Goal: Check status: Check status

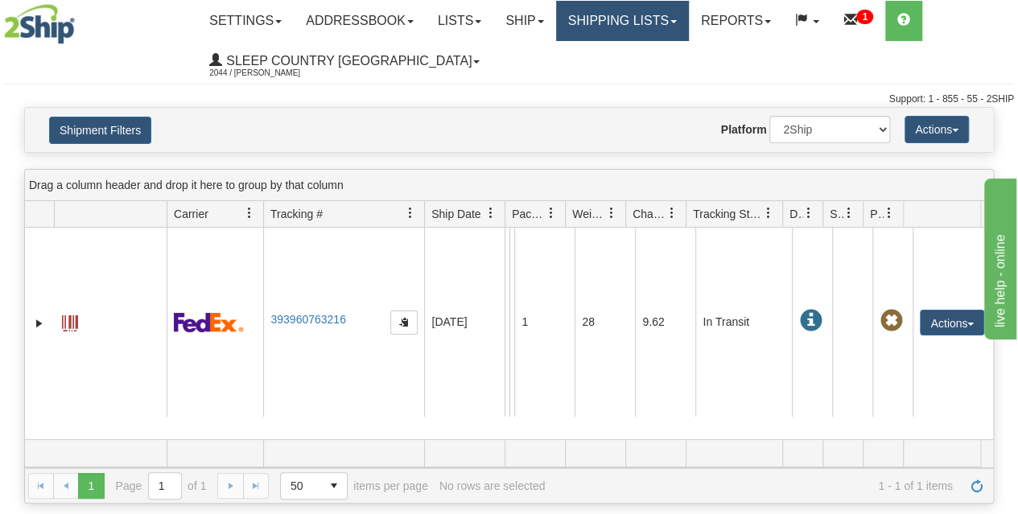
click at [658, 16] on link "Shipping lists" at bounding box center [622, 21] width 133 height 40
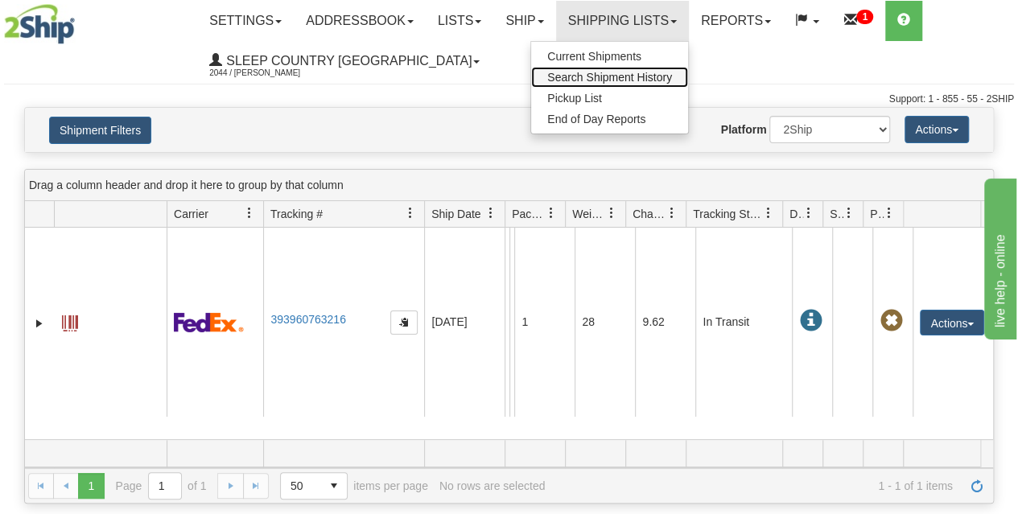
click at [624, 73] on span "Search Shipment History" at bounding box center [609, 77] width 125 height 13
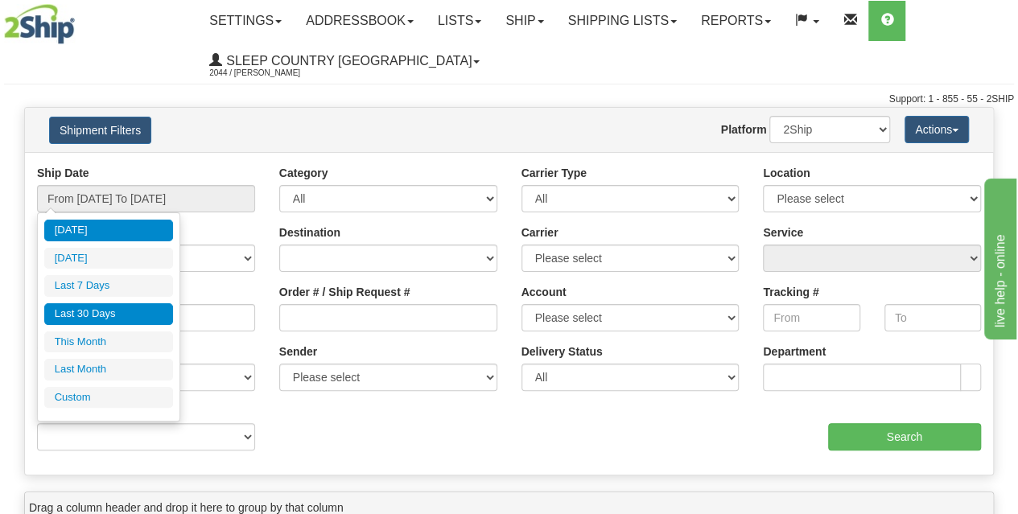
click at [117, 315] on li "Last 30 Days" at bounding box center [108, 314] width 129 height 22
type input "From [DATE] To [DATE]"
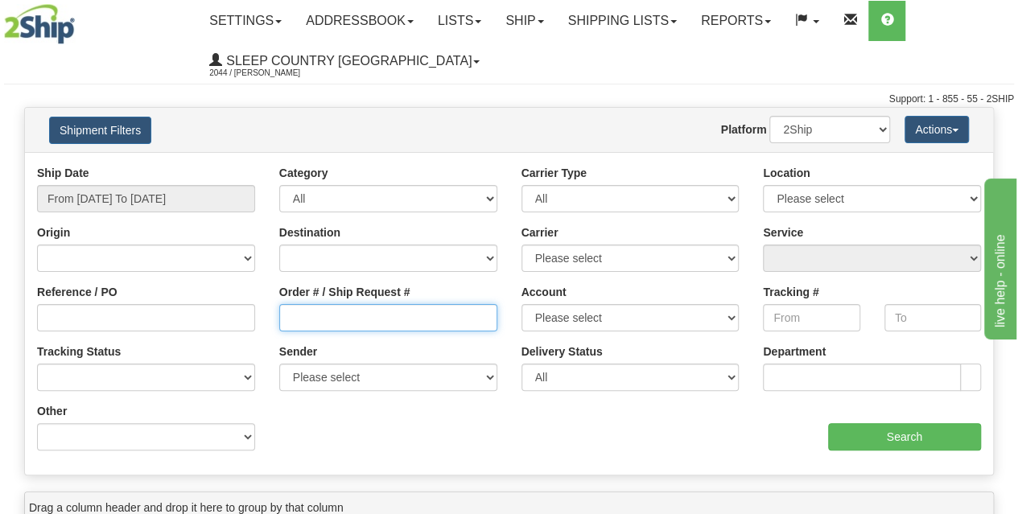
click at [324, 315] on input "Order # / Ship Request #" at bounding box center [388, 317] width 218 height 27
paste input "9000I134704"
type input "9000I134704"
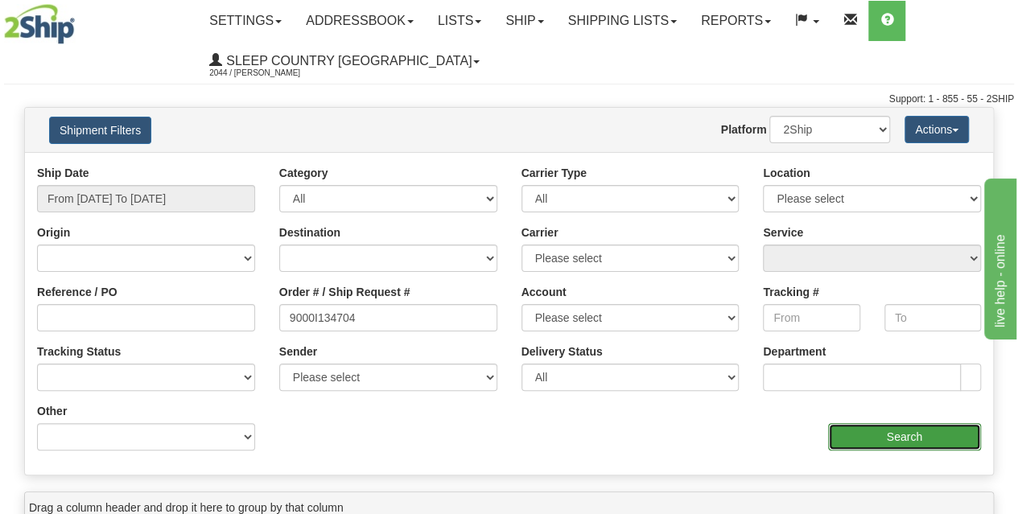
click at [862, 426] on input "Search" at bounding box center [905, 436] width 154 height 27
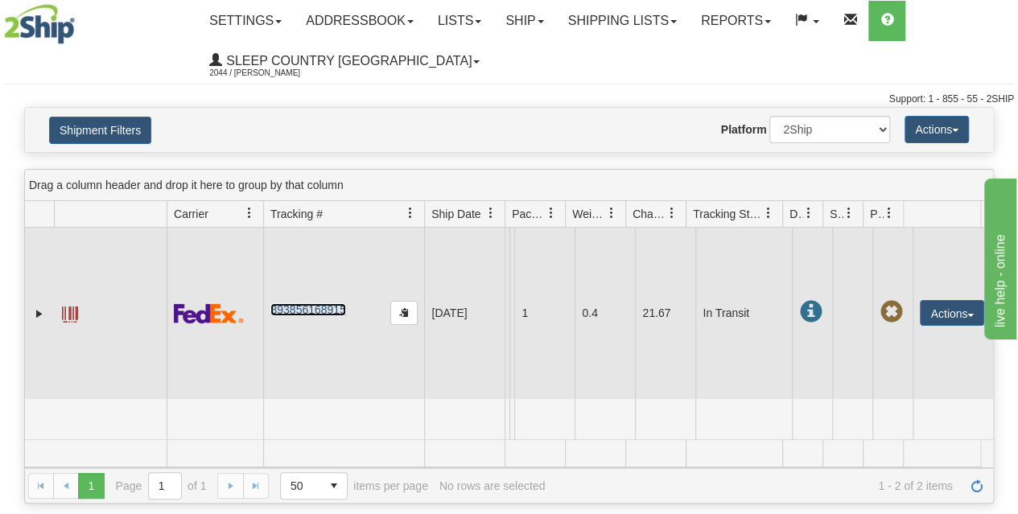
click at [323, 310] on link "393856168915" at bounding box center [307, 309] width 75 height 13
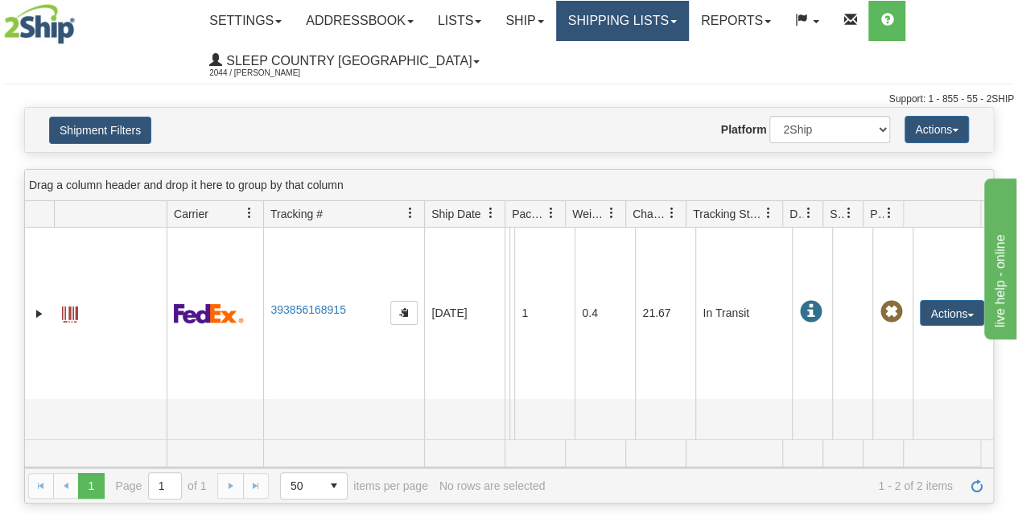
click at [663, 16] on link "Shipping lists" at bounding box center [622, 21] width 133 height 40
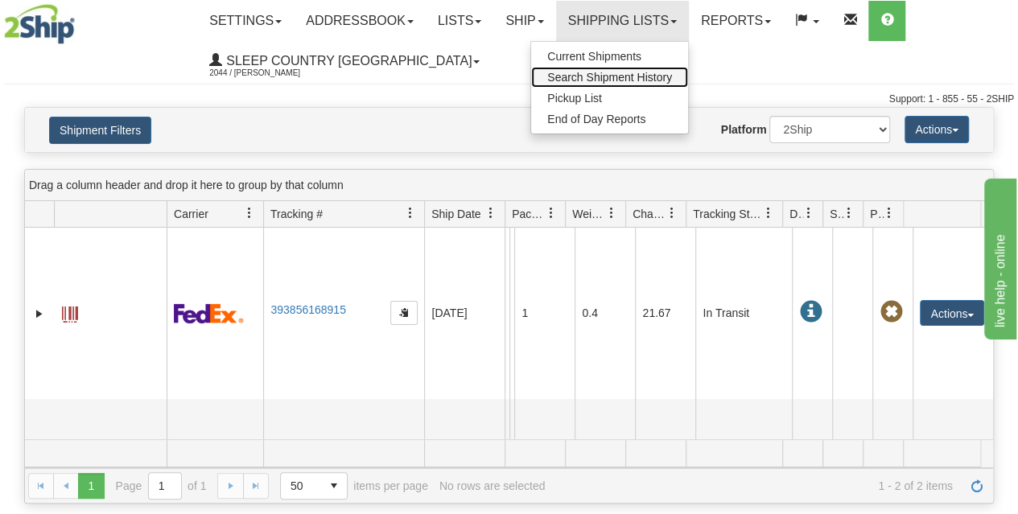
click at [603, 79] on span "Search Shipment History" at bounding box center [609, 77] width 125 height 13
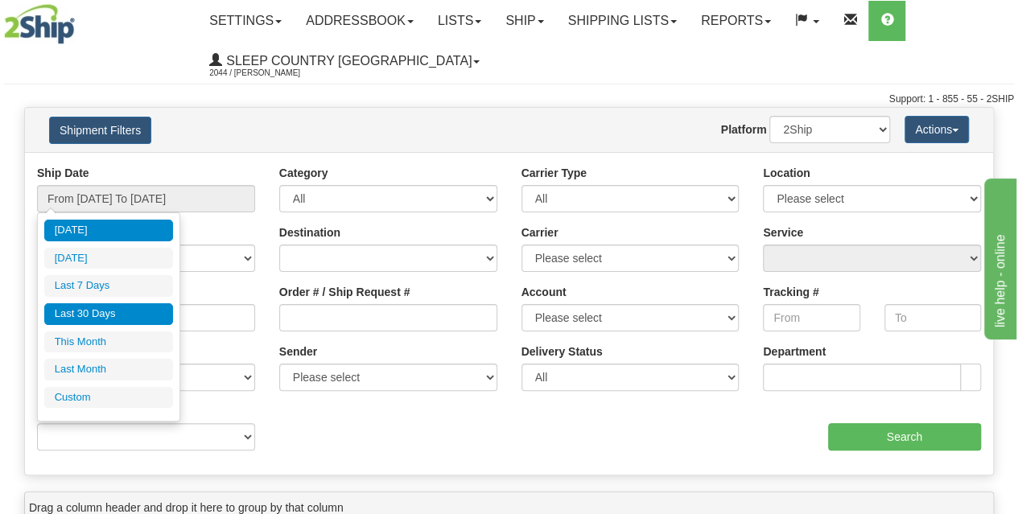
click at [113, 316] on li "Last 30 Days" at bounding box center [108, 314] width 129 height 22
type input "From [DATE] To [DATE]"
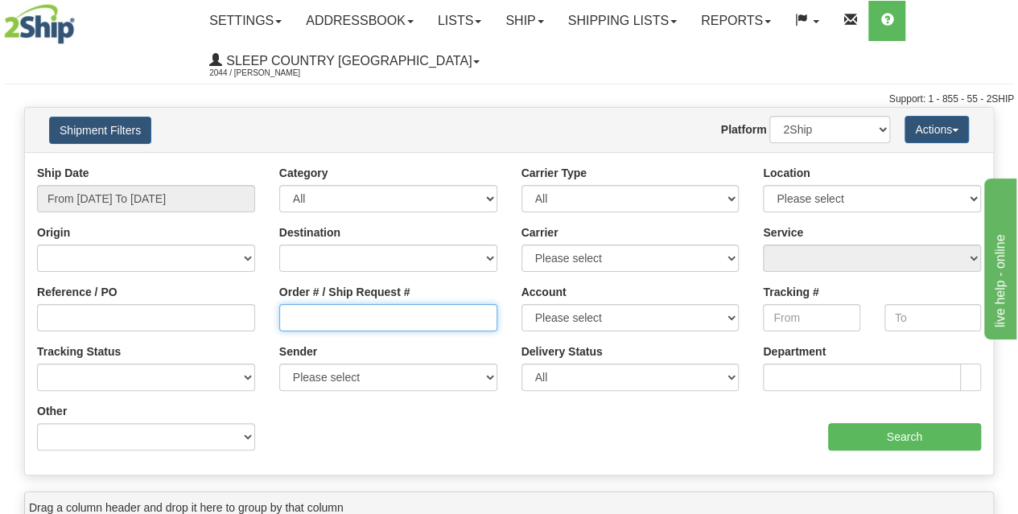
click at [383, 319] on input "Order # / Ship Request #" at bounding box center [388, 317] width 218 height 27
paste input "9000I144437"
type input "9000I144437"
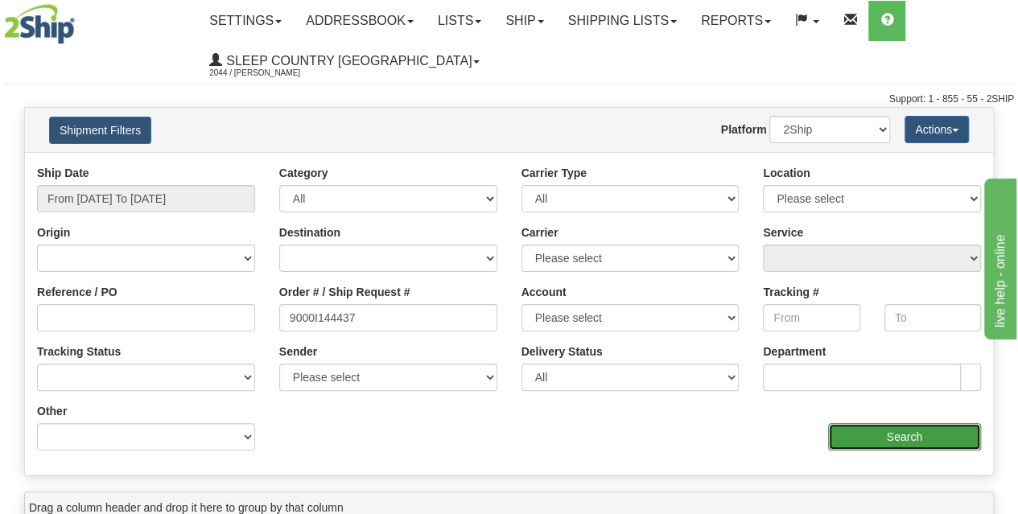
click at [883, 437] on input "Search" at bounding box center [905, 436] width 154 height 27
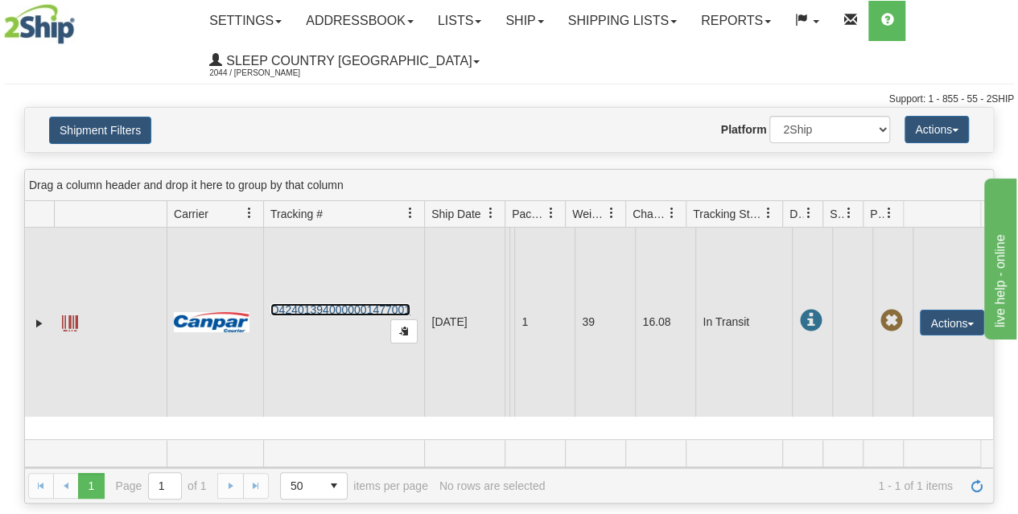
click at [364, 306] on link "D424013940000001477001" at bounding box center [340, 309] width 140 height 13
click at [353, 307] on link "D424013940000001477001" at bounding box center [340, 309] width 140 height 13
click at [366, 308] on link "D424013940000001477001" at bounding box center [340, 309] width 140 height 13
